Goal: Task Accomplishment & Management: Manage account settings

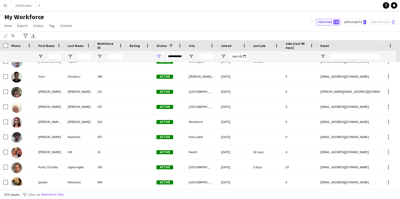
scroll to position [2878, 0]
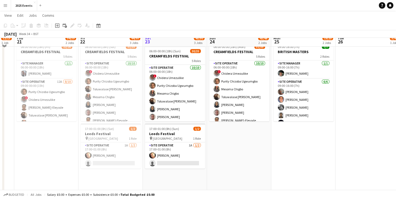
scroll to position [103, 0]
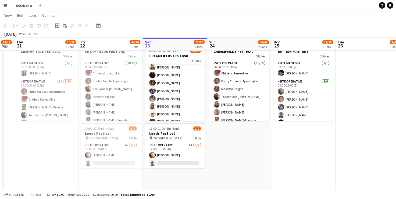
click at [187, 90] on app-card-role "Site Operative 8A 15/20 12:00-00:00 (12h) Grace Peter Veronika Plhalova Chloe R…" at bounding box center [175, 138] width 60 height 168
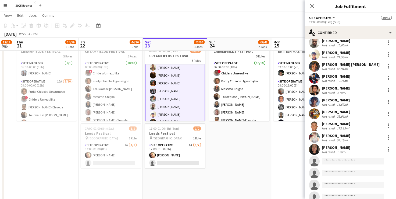
scroll to position [76, 0]
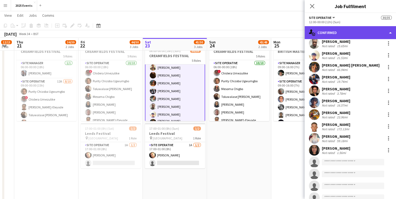
click at [383, 36] on div "single-neutral-actions-check-2 Confirmed" at bounding box center [351, 32] width 92 height 13
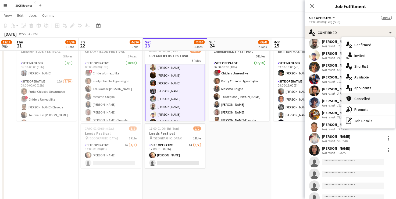
click at [375, 96] on div "cancellation Cancelled" at bounding box center [368, 98] width 53 height 11
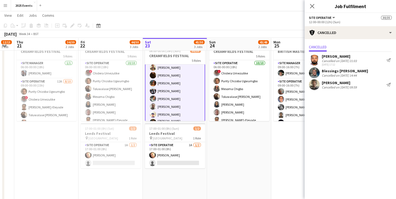
click at [317, 83] on app-user-avatar at bounding box center [314, 84] width 11 height 11
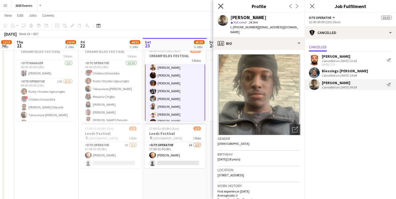
click at [223, 5] on icon "Close pop-in" at bounding box center [220, 5] width 5 height 5
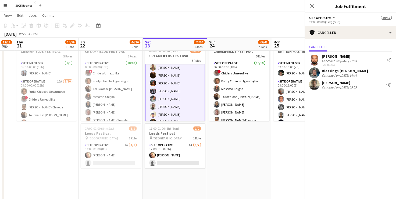
click at [223, 5] on body "Menu Boards Boards Boards All jobs Status Workforce Workforce My Workforce Recr…" at bounding box center [198, 60] width 396 height 326
click at [237, 151] on app-date-cell "06:00-20:00 (14h) 12/13 BRITISH MASTERS 5 Roles Site Operative 3A 5/6 06:00-17:…" at bounding box center [239, 85] width 64 height 256
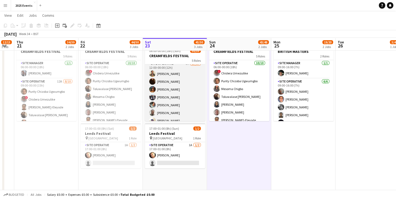
scroll to position [137, 0]
click at [184, 73] on app-card-role "Site Operative 8A 15/20 12:00-00:00 (12h) Grace Peter Veronika Plhalova Chloe R…" at bounding box center [175, 145] width 60 height 168
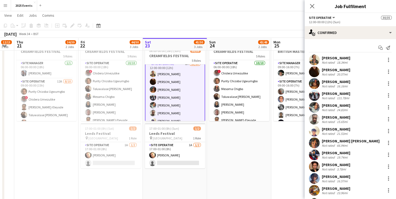
scroll to position [94, 0]
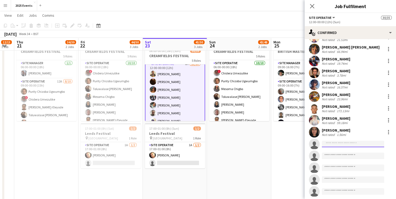
click at [334, 142] on input at bounding box center [353, 143] width 62 height 6
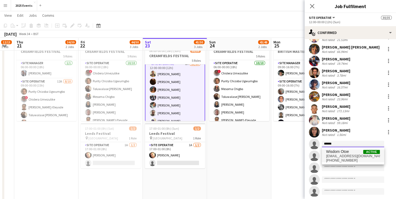
type input "******"
click at [347, 153] on span "Wisdom Otoe" at bounding box center [337, 151] width 23 height 5
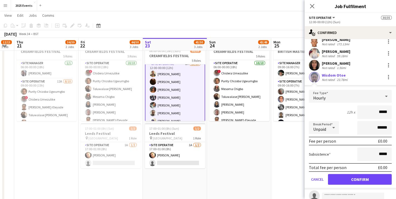
scroll to position [163, 0]
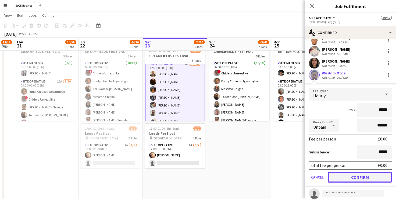
click at [354, 174] on button "Confirm" at bounding box center [360, 176] width 64 height 11
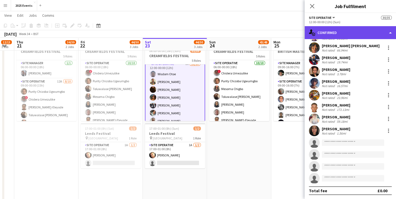
click at [368, 29] on div "single-neutral-actions-check-2 Confirmed" at bounding box center [351, 32] width 92 height 13
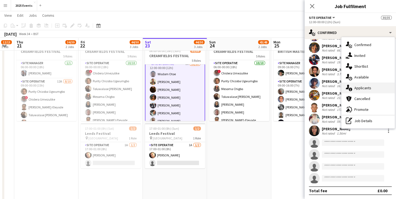
click at [369, 83] on div "single-neutral-actions-information Applicants" at bounding box center [368, 87] width 53 height 11
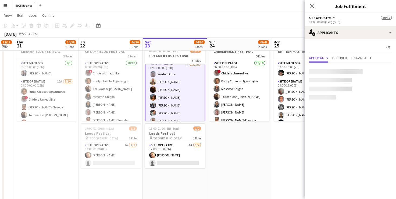
scroll to position [0, 0]
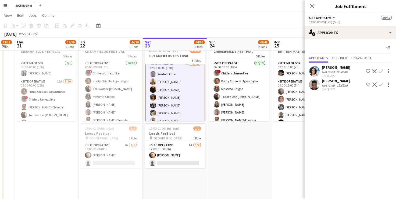
click at [381, 84] on app-icon "Confirm" at bounding box center [381, 84] width 4 height 4
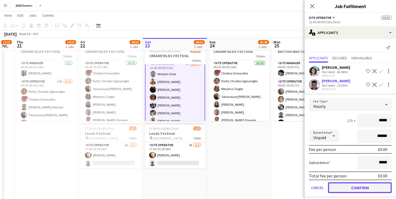
click at [356, 184] on button "Confirm" at bounding box center [360, 187] width 64 height 11
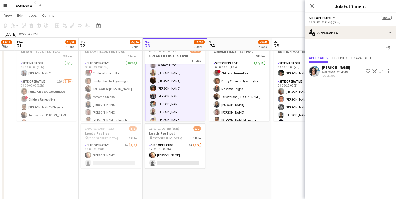
scroll to position [153, 0]
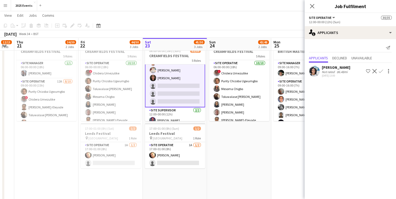
click at [175, 83] on app-card-role "Site Operative 6A 17/20 12:00-00:00 (12h) Milonga Mututa Wisdom Otoe Grace Pete…" at bounding box center [175, 22] width 60 height 169
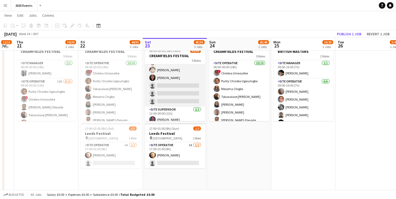
click at [177, 87] on app-card-role "Site Operative 6A 17/20 12:00-00:00 (12h) Milonga Mututa Wisdom Otoe Grace Pete…" at bounding box center [175, 22] width 60 height 168
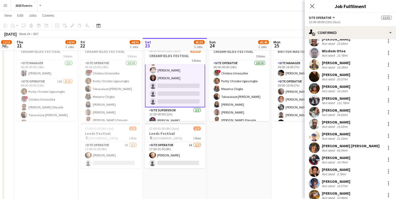
scroll to position [0, 0]
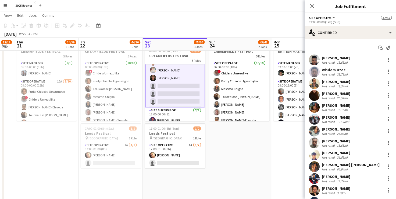
click at [313, 72] on app-user-avatar at bounding box center [314, 71] width 11 height 11
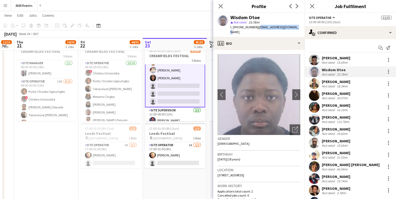
drag, startPoint x: 297, startPoint y: 26, endPoint x: 258, endPoint y: 27, distance: 39.1
click at [258, 27] on div "Wisdom Otoe star Not rated 23.78mi t. +4407438433347 | wisdomotoe171@gmail.com" at bounding box center [259, 25] width 92 height 24
copy span "wisdomotoe171@gmail.com"
click at [223, 3] on app-icon "Close pop-in" at bounding box center [221, 6] width 8 height 8
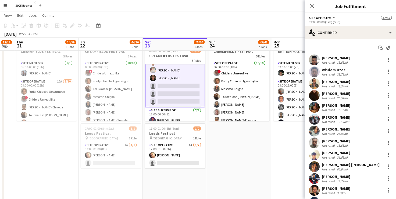
click at [281, 137] on app-date-cell "06:00-12:00 (6h) 12/13 CREAMFIELDS FESTIVAL 3 Roles Site Operative 7A 9/10 06:0…" at bounding box center [304, 85] width 64 height 256
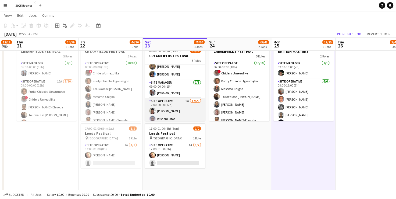
scroll to position [99, 0]
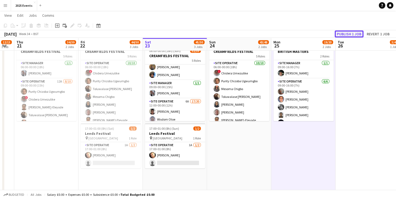
click at [345, 33] on button "Publish 1 job" at bounding box center [349, 33] width 29 height 7
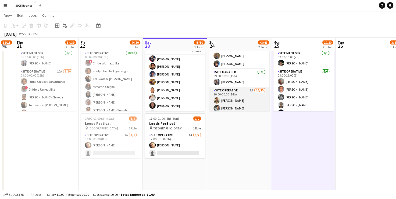
scroll to position [97, 0]
click at [240, 88] on app-card-role "Site Operative 8A 16/20 10:00-00:00 (14h) Grace Peter Takunda Berejena Taonga M…" at bounding box center [239, 170] width 60 height 168
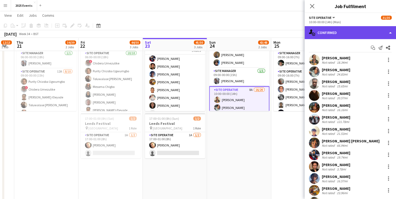
click at [378, 29] on div "single-neutral-actions-check-2 Confirmed" at bounding box center [351, 32] width 92 height 13
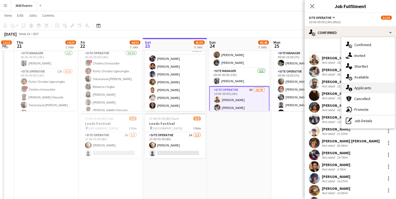
click at [364, 91] on div "single-neutral-actions-information Applicants" at bounding box center [368, 87] width 53 height 11
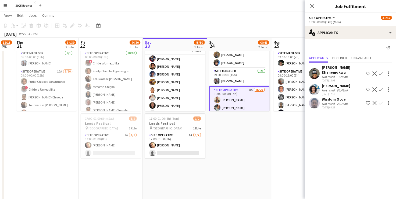
click at [382, 101] on app-icon "Confirm" at bounding box center [381, 103] width 4 height 4
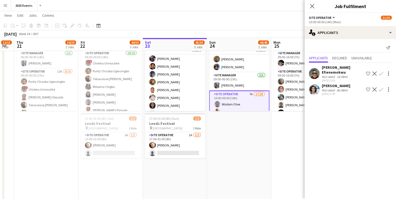
click at [258, 156] on app-date-cell "06:00-20:00 (14h) 12/13 BRITISH MASTERS 5 Roles Site Operative 3A 5/6 06:00-17:…" at bounding box center [239, 75] width 64 height 256
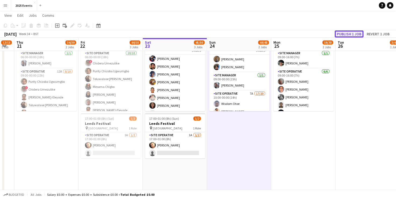
click at [351, 34] on button "Publish 1 job" at bounding box center [349, 33] width 29 height 7
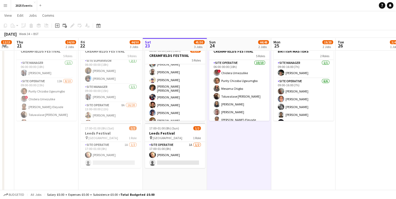
scroll to position [193, 0]
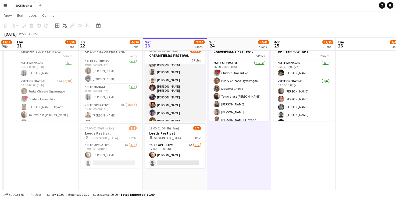
click at [183, 95] on app-card-role "Site Operative 6A 17/20 12:00-00:00 (12h) Milonga Mututa Wisdom Otoe Grace Pete…" at bounding box center [175, 88] width 60 height 168
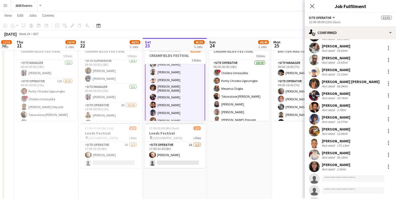
scroll to position [83, 0]
click at [317, 154] on app-user-avatar at bounding box center [314, 154] width 11 height 11
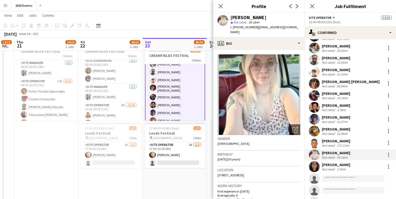
drag, startPoint x: 233, startPoint y: 31, endPoint x: 256, endPoint y: 27, distance: 23.2
click at [256, 27] on div "t. +447377877288 | amber-leighwaring@outlook.com" at bounding box center [266, 30] width 70 height 10
copy span "amber-leighwaring@outlook.com"
click at [170, 28] on app-toolbar "Copy Paste Paste Ctrl+V Paste with crew Ctrl+Shift+V Paste linked Job Delete Gr…" at bounding box center [198, 25] width 396 height 9
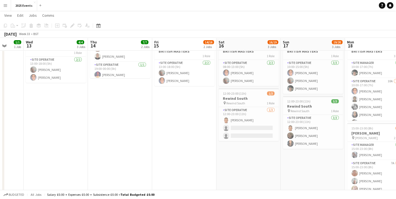
scroll to position [52, 0]
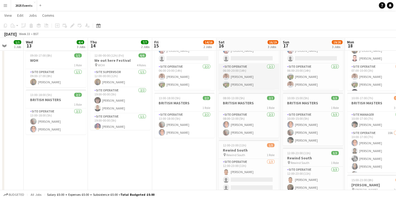
click at [251, 83] on app-card-role "Site Operative 2/2 06:00-20:00 (14h) Nik Sternberg Lukass Riekstins" at bounding box center [249, 77] width 60 height 26
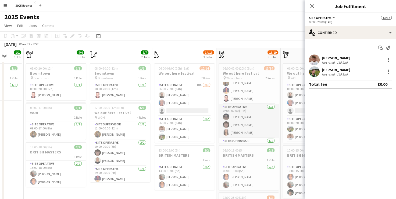
scroll to position [123, 0]
click at [250, 116] on app-card-role "Site Operative 1/1 09:00-00:00 (15h) Emma Dumaresq" at bounding box center [249, 115] width 60 height 18
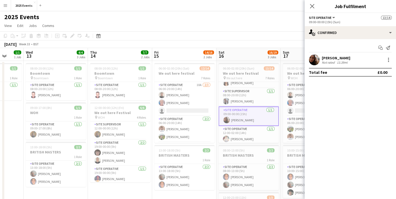
click at [316, 56] on app-user-avatar at bounding box center [314, 59] width 11 height 11
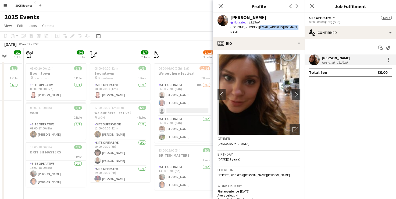
drag, startPoint x: 300, startPoint y: 28, endPoint x: 256, endPoint y: 31, distance: 44.2
click at [256, 31] on app-profile-header "Emma Dumaresq star Not rated 13.39mi t. +447564333915 | dumaresqemma@gmail.com" at bounding box center [259, 25] width 92 height 24
copy span "dumaresqemma@gmail.com"
click at [220, 7] on icon at bounding box center [220, 5] width 5 height 5
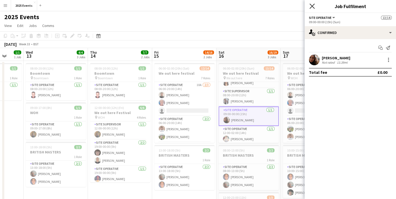
click at [312, 6] on icon "Close pop-in" at bounding box center [312, 5] width 5 height 5
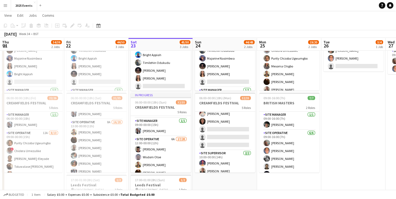
scroll to position [0, 130]
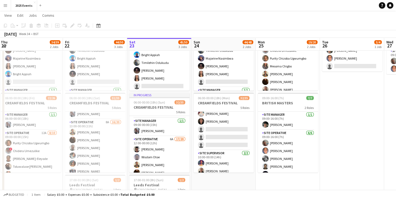
drag, startPoint x: 253, startPoint y: 160, endPoint x: 241, endPoint y: 154, distance: 13.7
click at [241, 154] on app-calendar-viewport "Tue 19 16/19 2 Jobs Wed 20 12/13 1 Job Thu 21 34/39 2 Jobs Fri 22 44/50 3 Jobs …" at bounding box center [198, 117] width 396 height 296
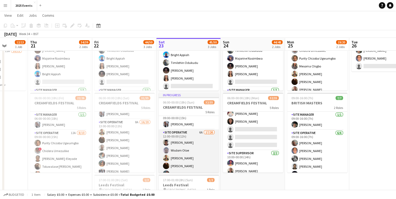
scroll to position [120, 0]
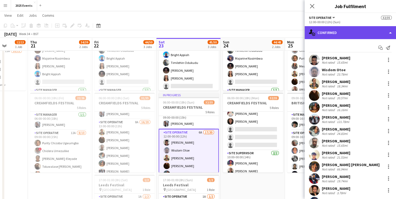
click at [384, 30] on div "single-neutral-actions-check-2 Confirmed" at bounding box center [351, 32] width 92 height 13
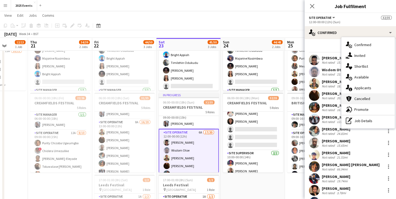
click at [368, 99] on div "cancellation Cancelled" at bounding box center [368, 98] width 53 height 11
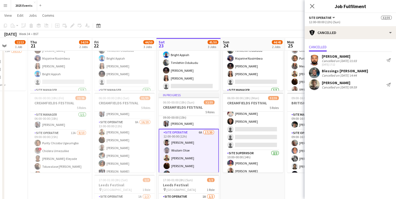
click at [317, 84] on app-user-avatar at bounding box center [314, 84] width 11 height 11
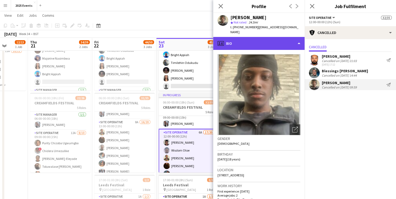
click at [287, 39] on div "profile Bio" at bounding box center [259, 43] width 92 height 13
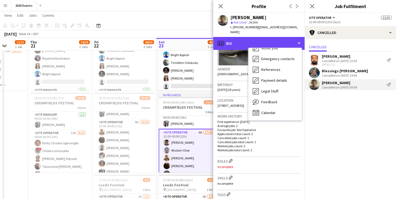
scroll to position [0, 0]
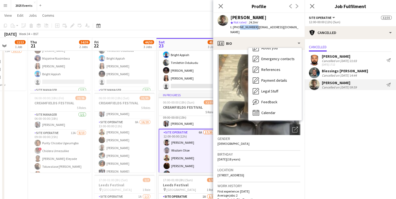
drag, startPoint x: 254, startPoint y: 26, endPoint x: 237, endPoint y: 26, distance: 16.7
click at [237, 26] on span "t. +447417546382" at bounding box center [245, 27] width 28 height 4
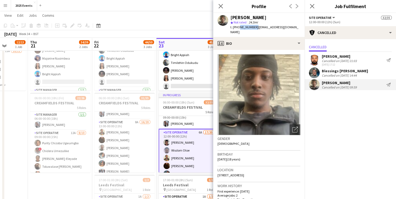
copy span "7417546382"
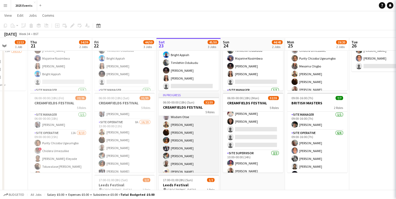
scroll to position [153, 0]
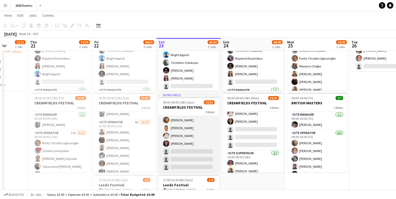
click at [202, 140] on app-card-role "Site Operative 6A 17/20 12:00-00:00 (12h) Milonga Mututa Wisdom Otoe Grace Pete…" at bounding box center [189, 88] width 60 height 168
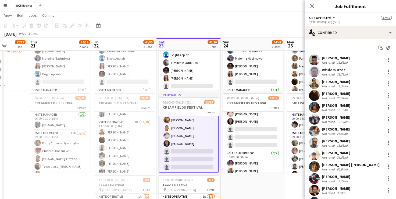
scroll to position [107, 0]
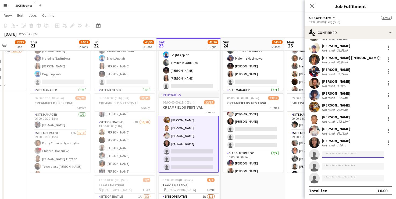
click at [347, 154] on input at bounding box center [353, 154] width 62 height 6
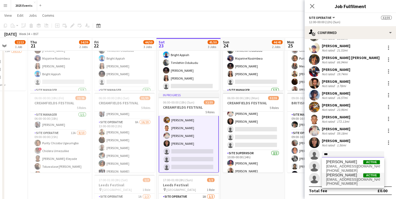
type input "***"
click at [344, 180] on span "taindavis06@gmail.com" at bounding box center [353, 179] width 54 height 4
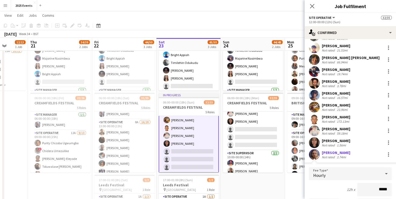
click at [315, 154] on app-user-avatar at bounding box center [314, 154] width 11 height 11
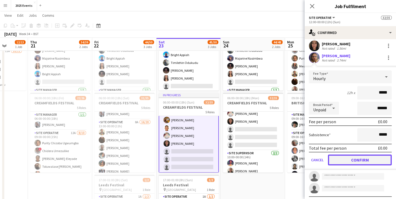
click at [349, 157] on button "Confirm" at bounding box center [360, 159] width 64 height 11
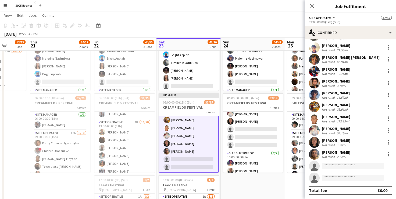
scroll to position [107, 0]
click at [319, 150] on div at bounding box center [314, 154] width 11 height 11
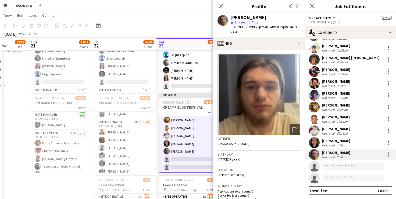
click at [69, 184] on app-date-cell "06:00-20:00 (14h) 12/13 BRITISH MASTERS 5 Roles Site Operative 9A 5/6 06:00-17:…" at bounding box center [60, 137] width 64 height 256
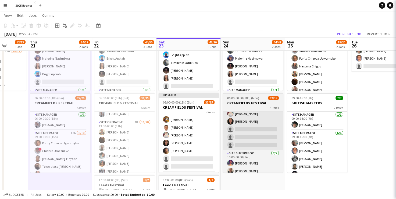
scroll to position [245, 0]
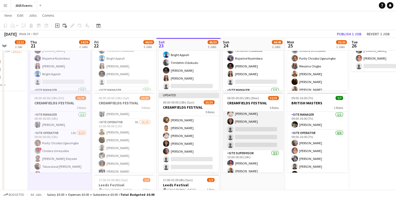
click at [252, 129] on app-card-role "Site Operative 7A 17/20 10:00-00:00 (14h) Wisdom Otoe Grace Peter Takunda Berej…" at bounding box center [253, 66] width 60 height 168
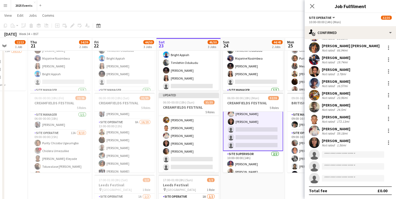
scroll to position [107, 0]
click at [342, 153] on input at bounding box center [353, 154] width 62 height 6
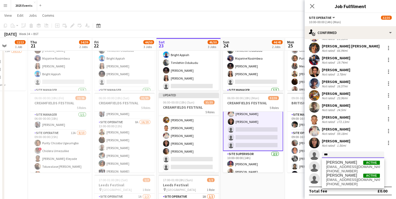
type input "***"
click at [349, 180] on span "taindavis06@gmail.com" at bounding box center [353, 179] width 54 height 4
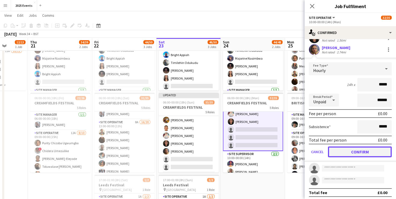
click at [356, 151] on button "Confirm" at bounding box center [360, 151] width 64 height 11
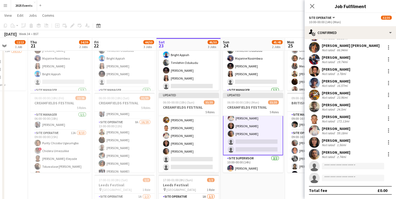
scroll to position [107, 0]
click at [266, 182] on app-date-cell "06:00-20:00 (14h) 12/13 BRITISH MASTERS 5 Roles Site Operative 3A 5/6 06:00-17:…" at bounding box center [253, 137] width 64 height 256
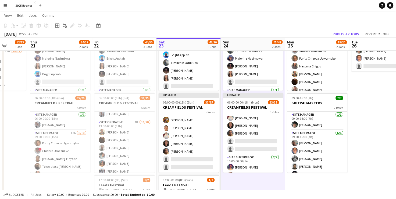
scroll to position [263, 0]
click at [345, 33] on button "Publish 2 jobs" at bounding box center [346, 33] width 31 height 7
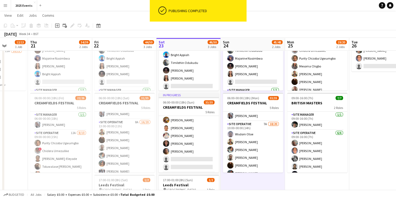
scroll to position [123, 0]
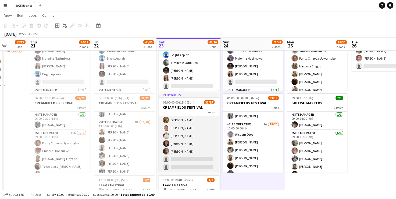
click at [196, 128] on app-card-role "Site Operative 6A 18/20 12:00-00:00 (12h) Milonga Mututa Wisdom Otoe Grace Pete…" at bounding box center [189, 88] width 60 height 168
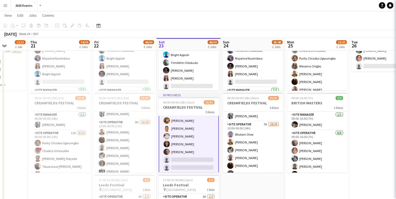
scroll to position [245, 0]
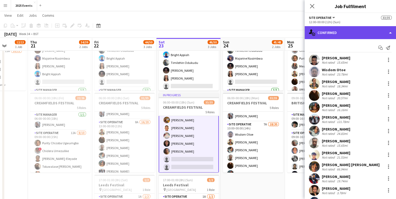
click at [346, 31] on div "single-neutral-actions-check-2 Confirmed" at bounding box center [351, 32] width 92 height 13
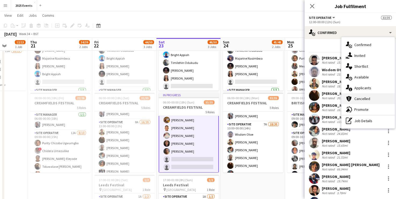
click at [373, 99] on div "cancellation Cancelled" at bounding box center [368, 98] width 53 height 11
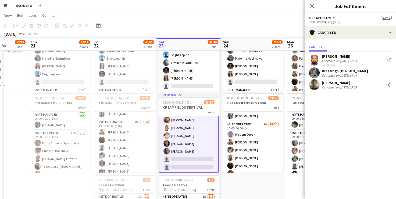
click at [314, 87] on app-user-avatar at bounding box center [314, 84] width 11 height 11
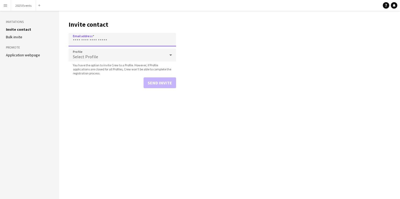
click at [106, 39] on input "Email address" at bounding box center [123, 39] width 108 height 13
paste input "**********"
type input "**********"
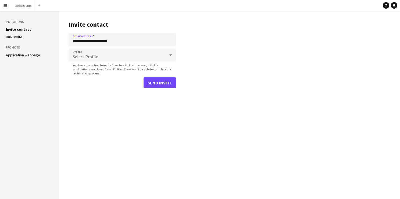
click at [101, 55] on div "Select Profile" at bounding box center [117, 54] width 97 height 13
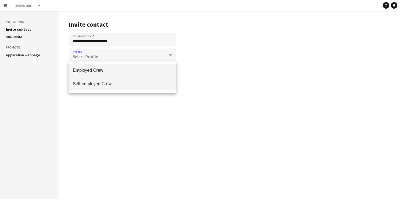
click at [108, 82] on span "Self-employed Crew" at bounding box center [122, 83] width 99 height 5
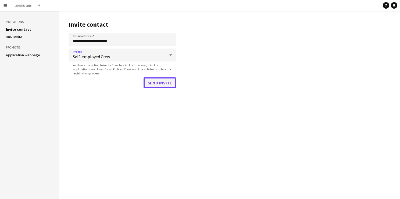
click at [169, 82] on button "Send invite" at bounding box center [160, 82] width 33 height 11
